Goal: Information Seeking & Learning: Find specific fact

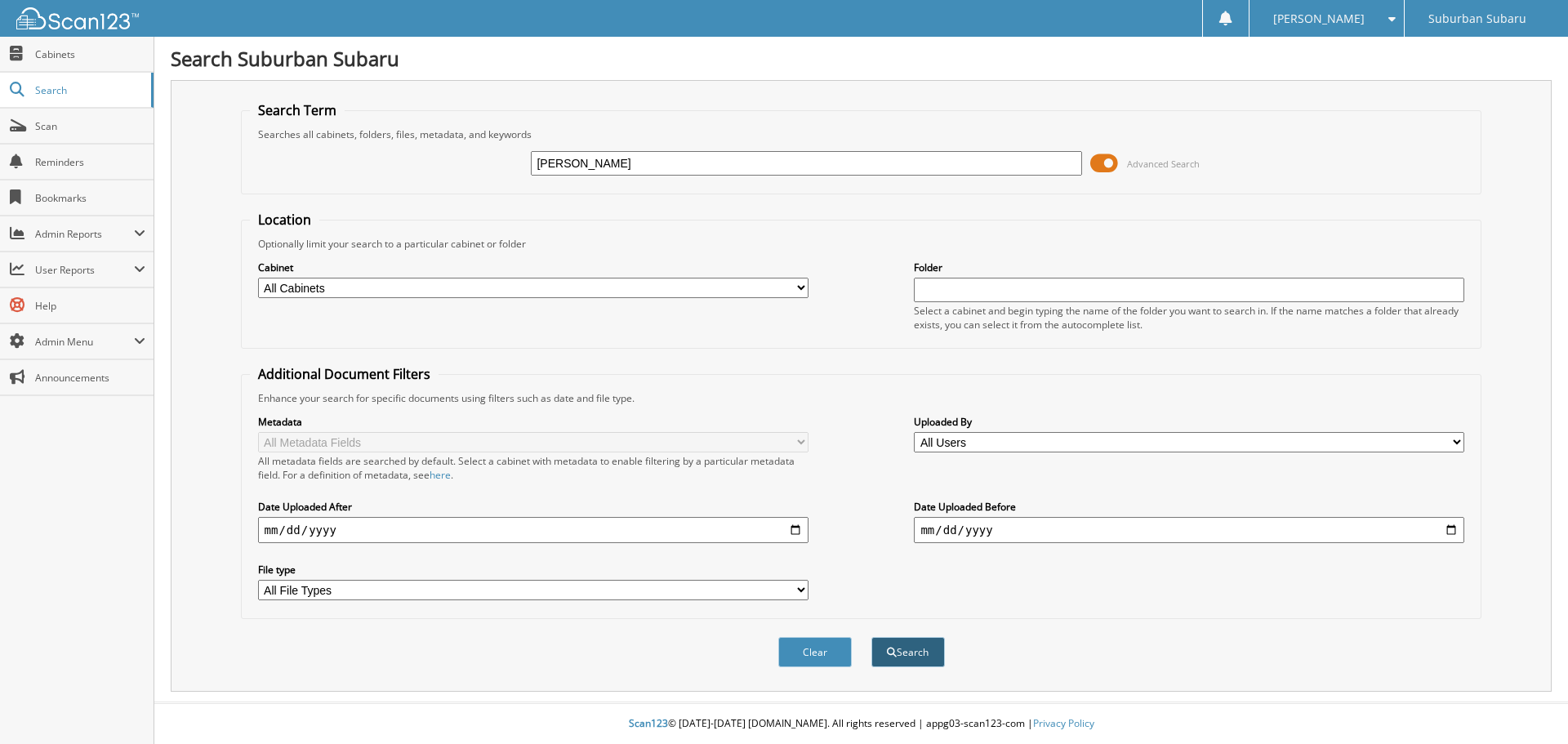
type input "[PERSON_NAME]"
click at [918, 666] on button "Search" at bounding box center [907, 652] width 73 height 30
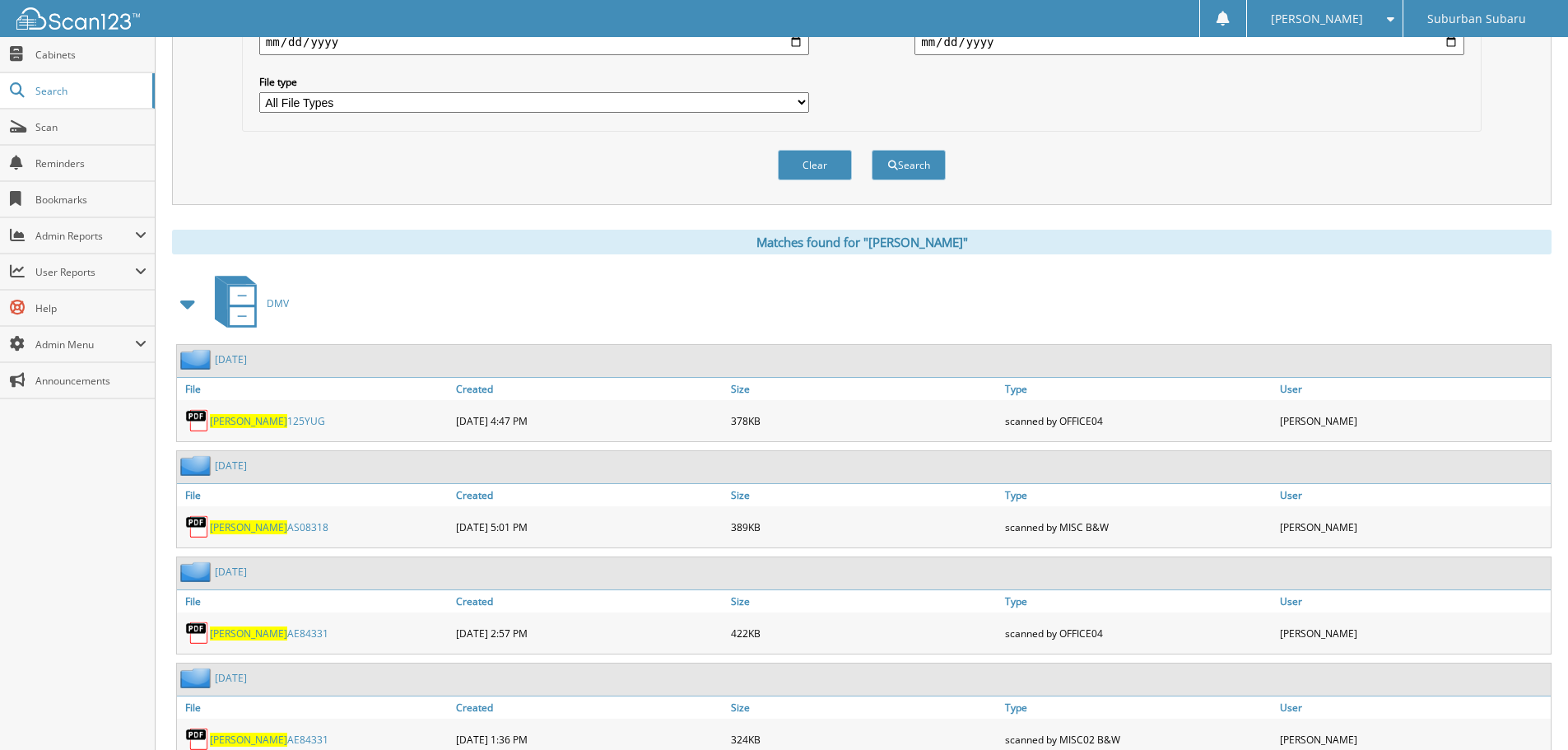
scroll to position [494, 0]
click at [189, 306] on span at bounding box center [189, 302] width 23 height 30
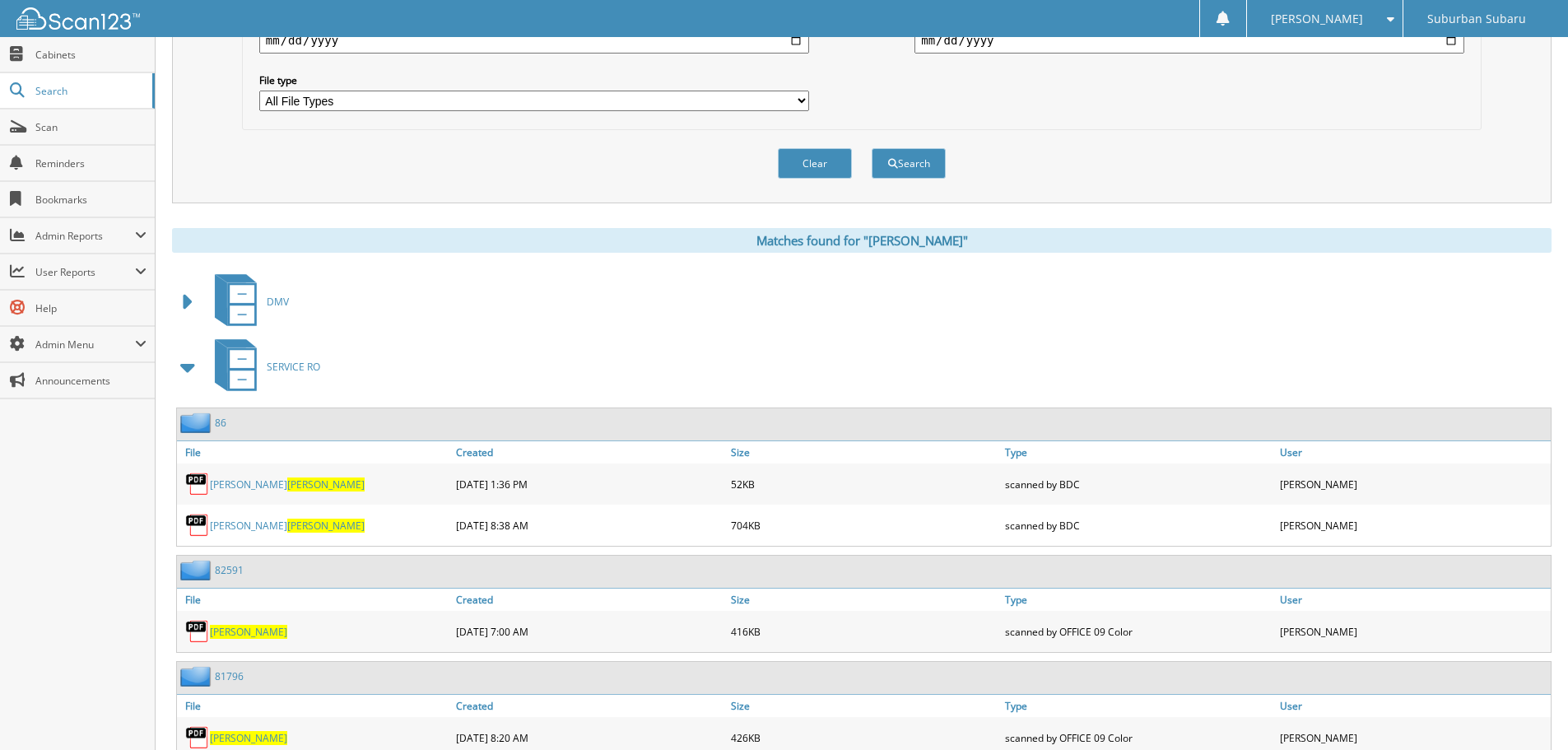
click at [188, 370] on span at bounding box center [189, 368] width 23 height 30
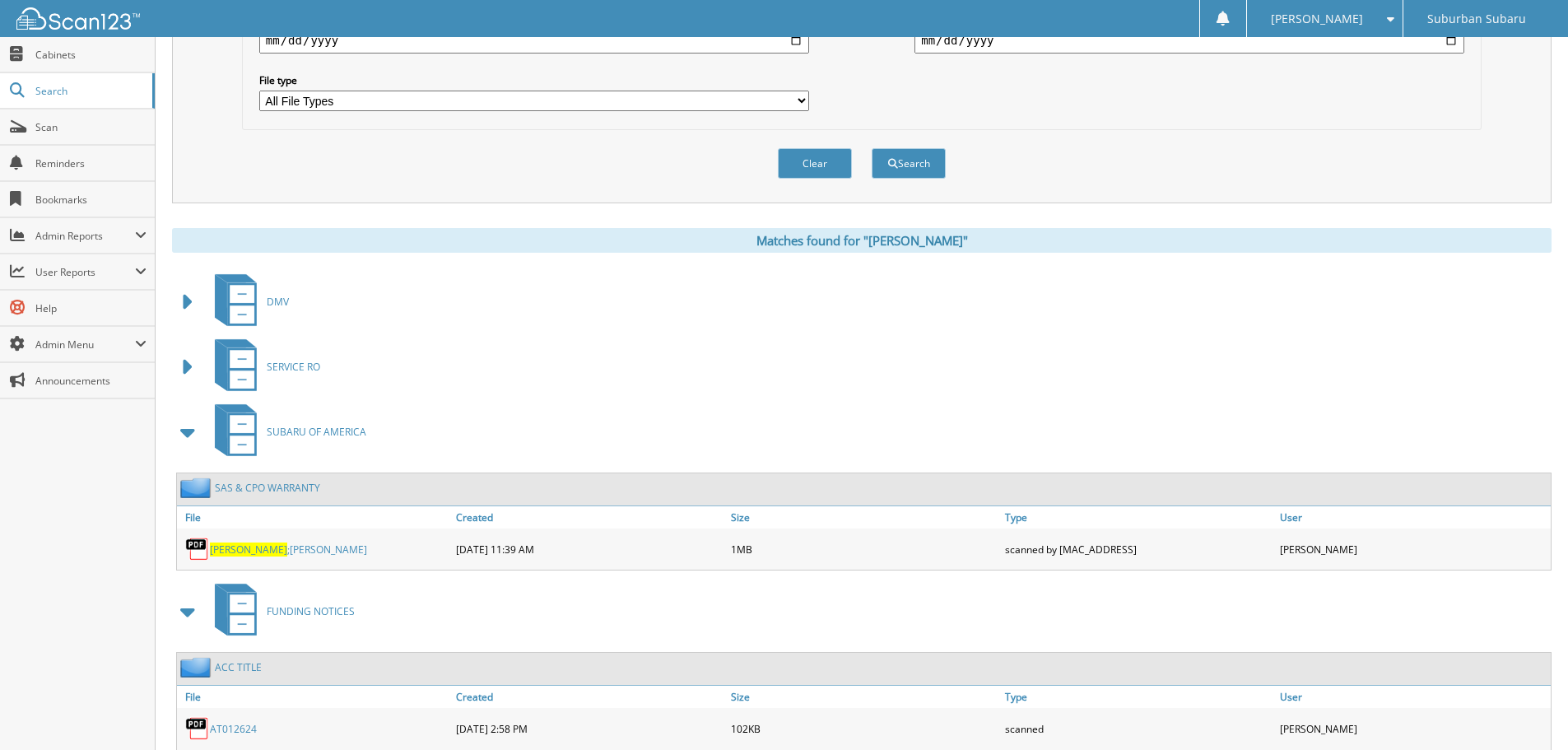
click at [185, 438] on span at bounding box center [189, 433] width 23 height 30
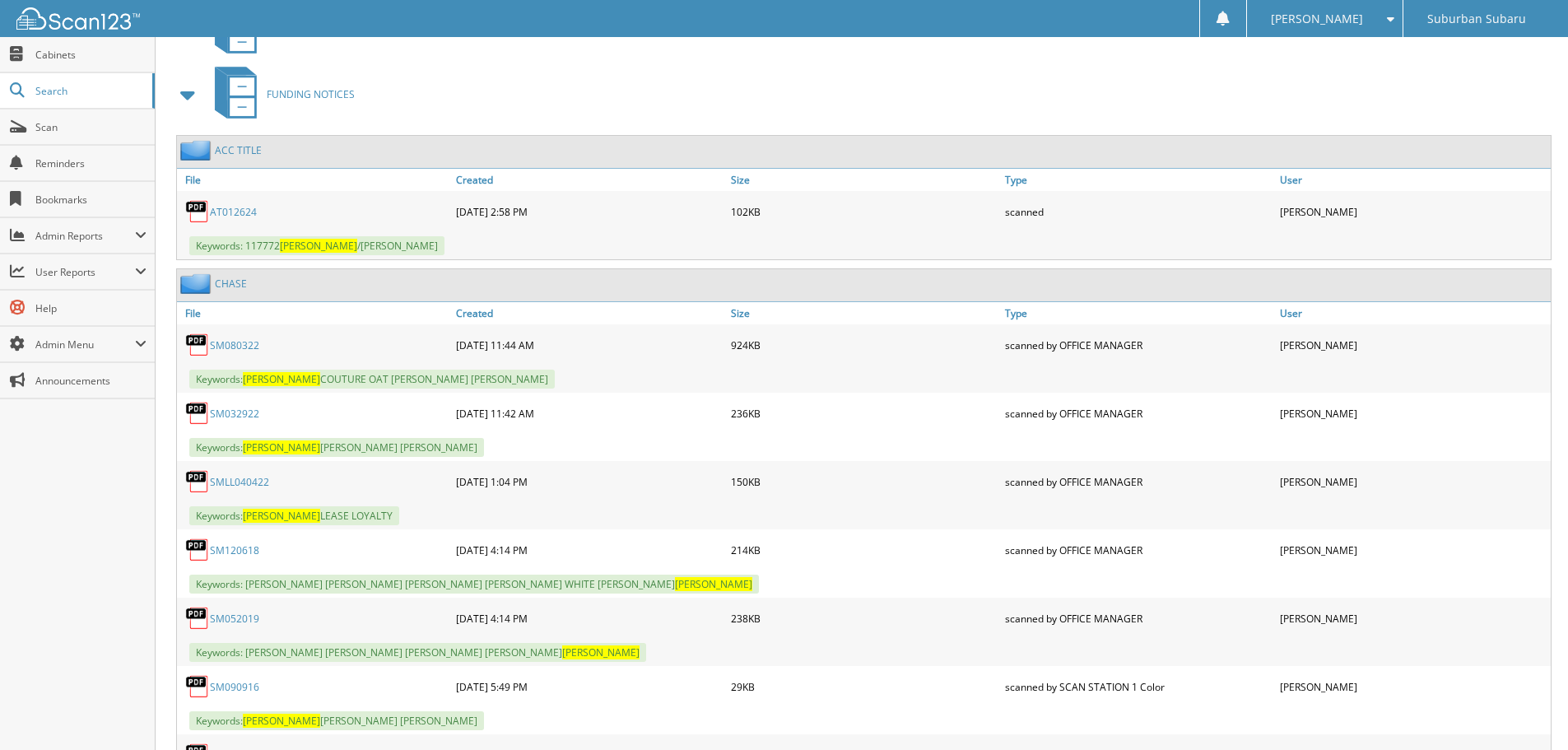
scroll to position [906, 0]
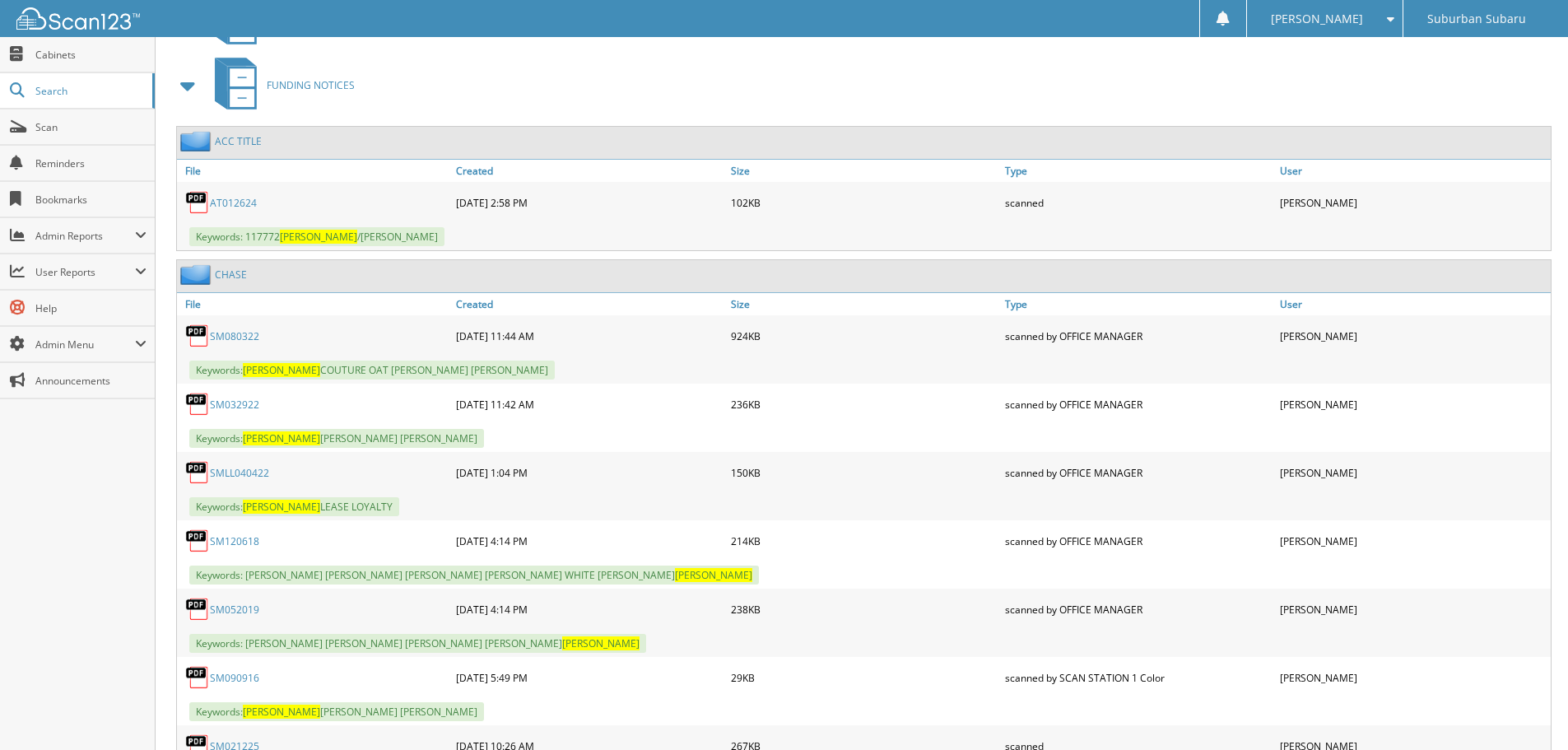
click at [195, 97] on span at bounding box center [189, 86] width 23 height 30
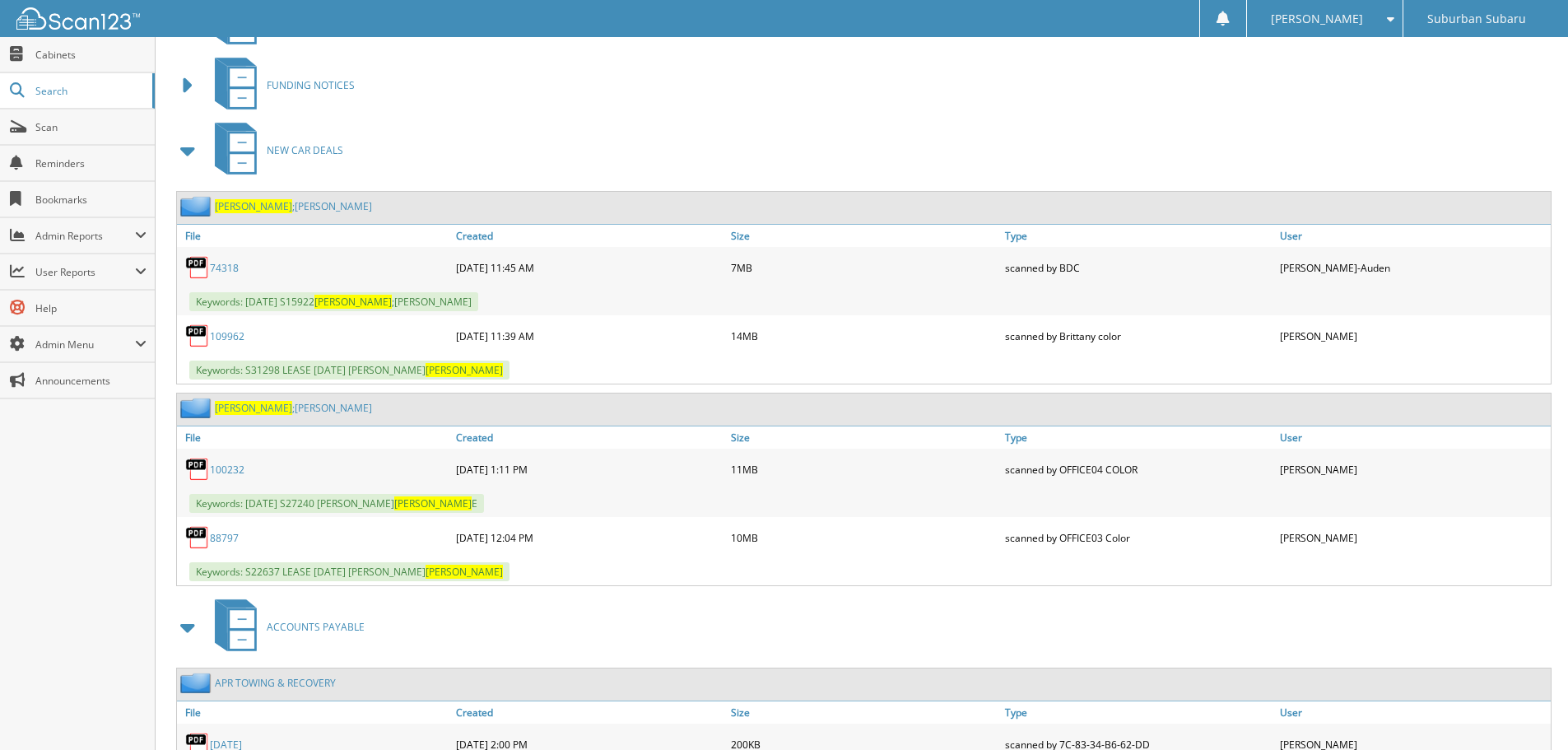
click at [194, 153] on span at bounding box center [189, 150] width 23 height 30
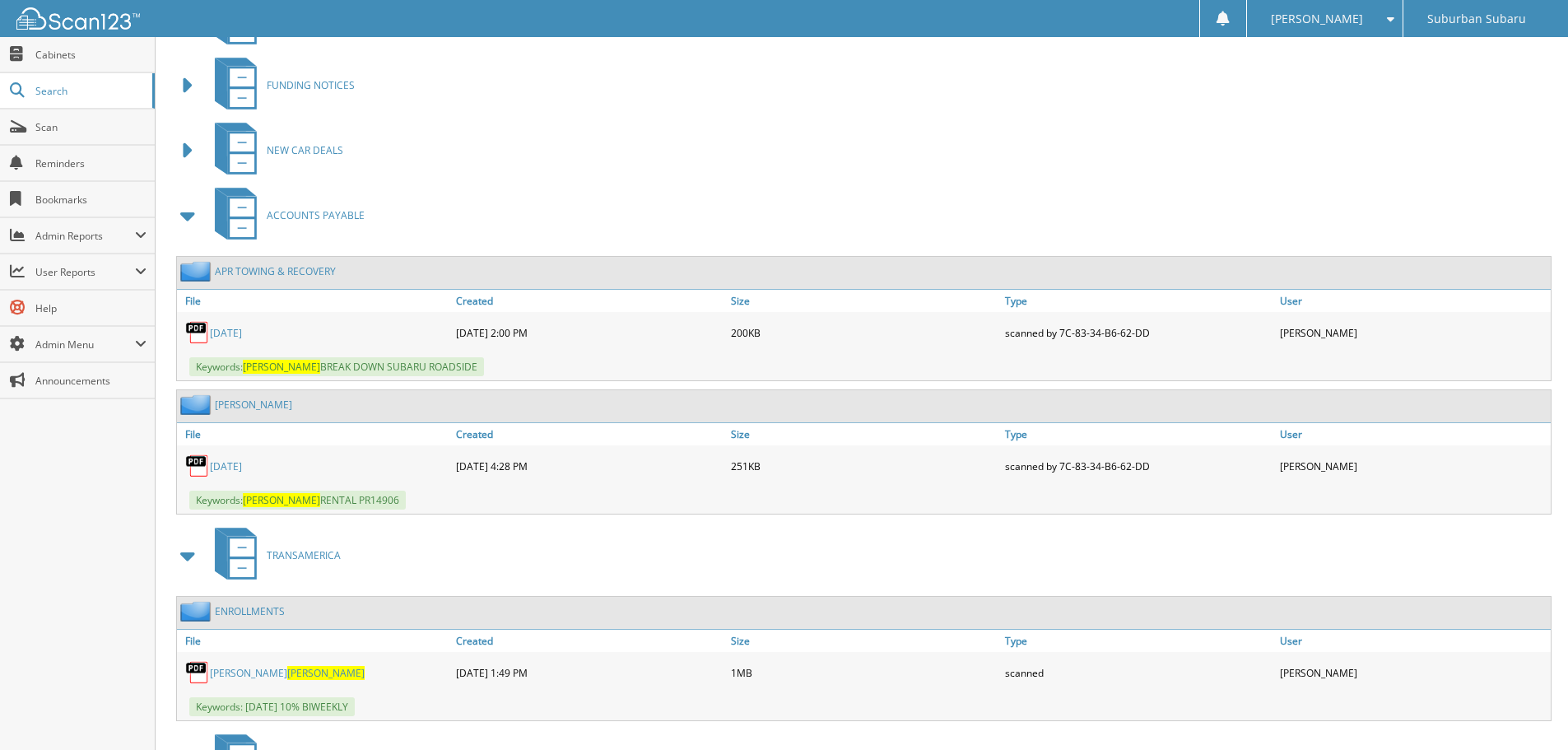
click at [182, 222] on span at bounding box center [189, 216] width 23 height 30
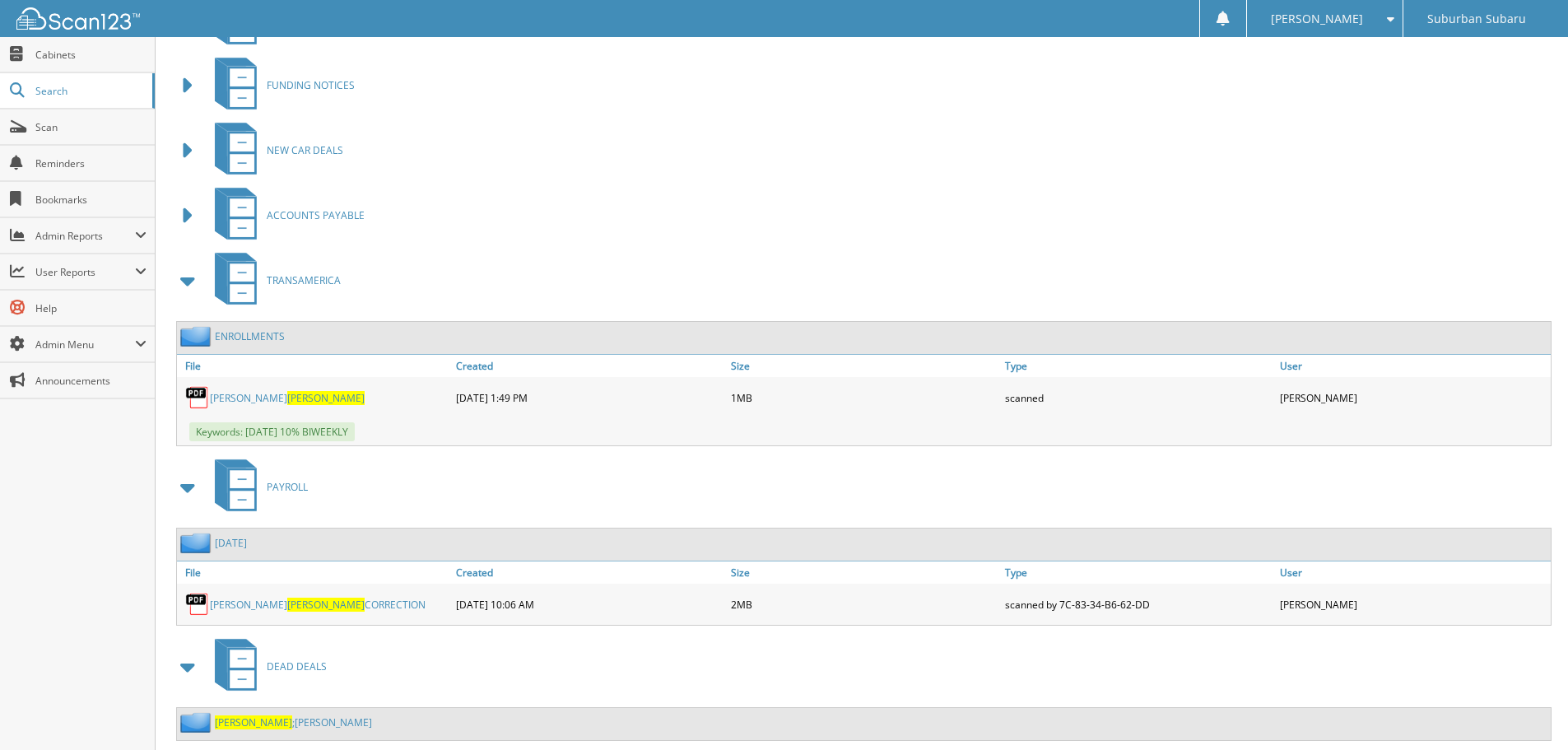
click at [190, 289] on span at bounding box center [189, 281] width 23 height 30
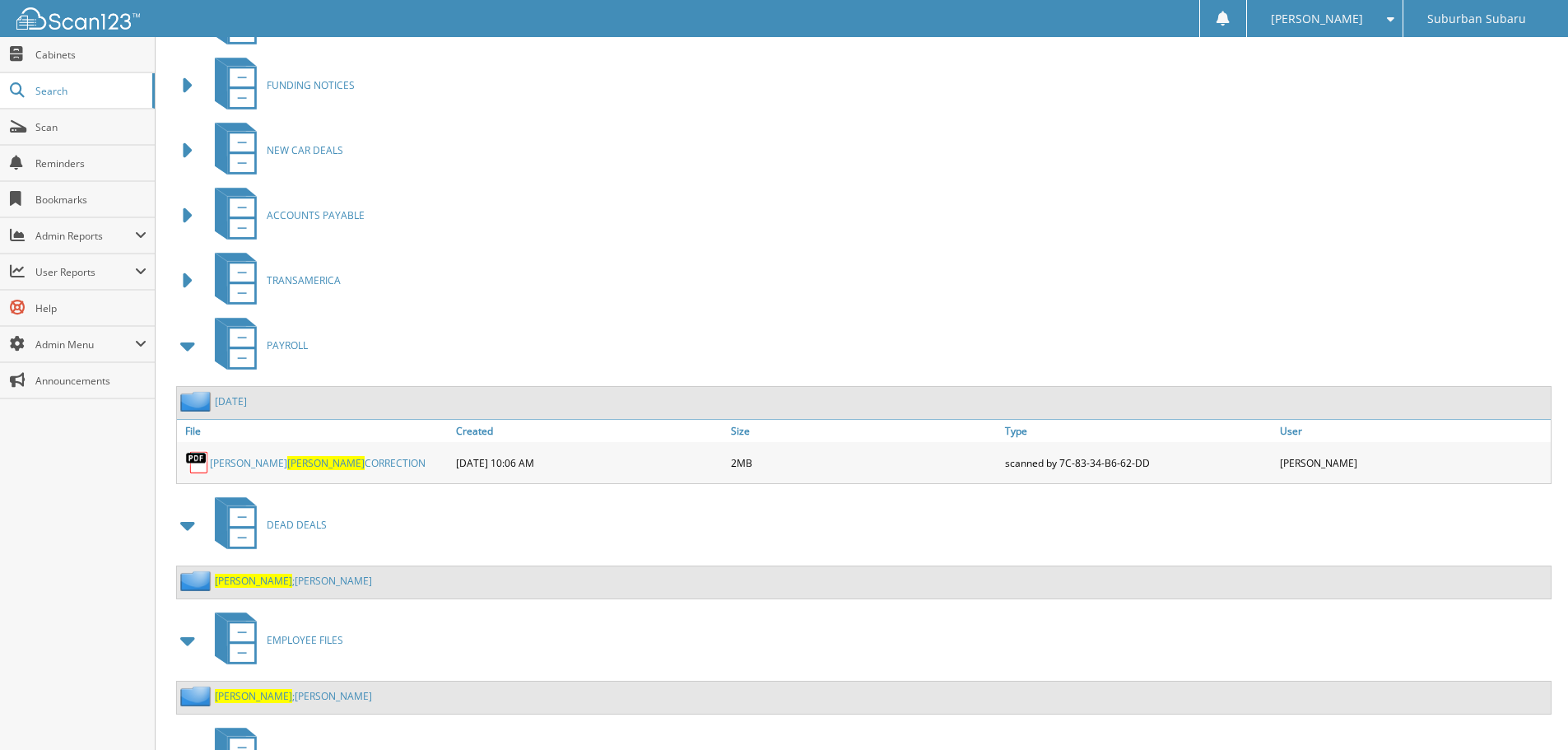
click at [326, 467] on link "[PERSON_NAME] CORRECTION" at bounding box center [318, 463] width 215 height 14
